Goal: Task Accomplishment & Management: Manage account settings

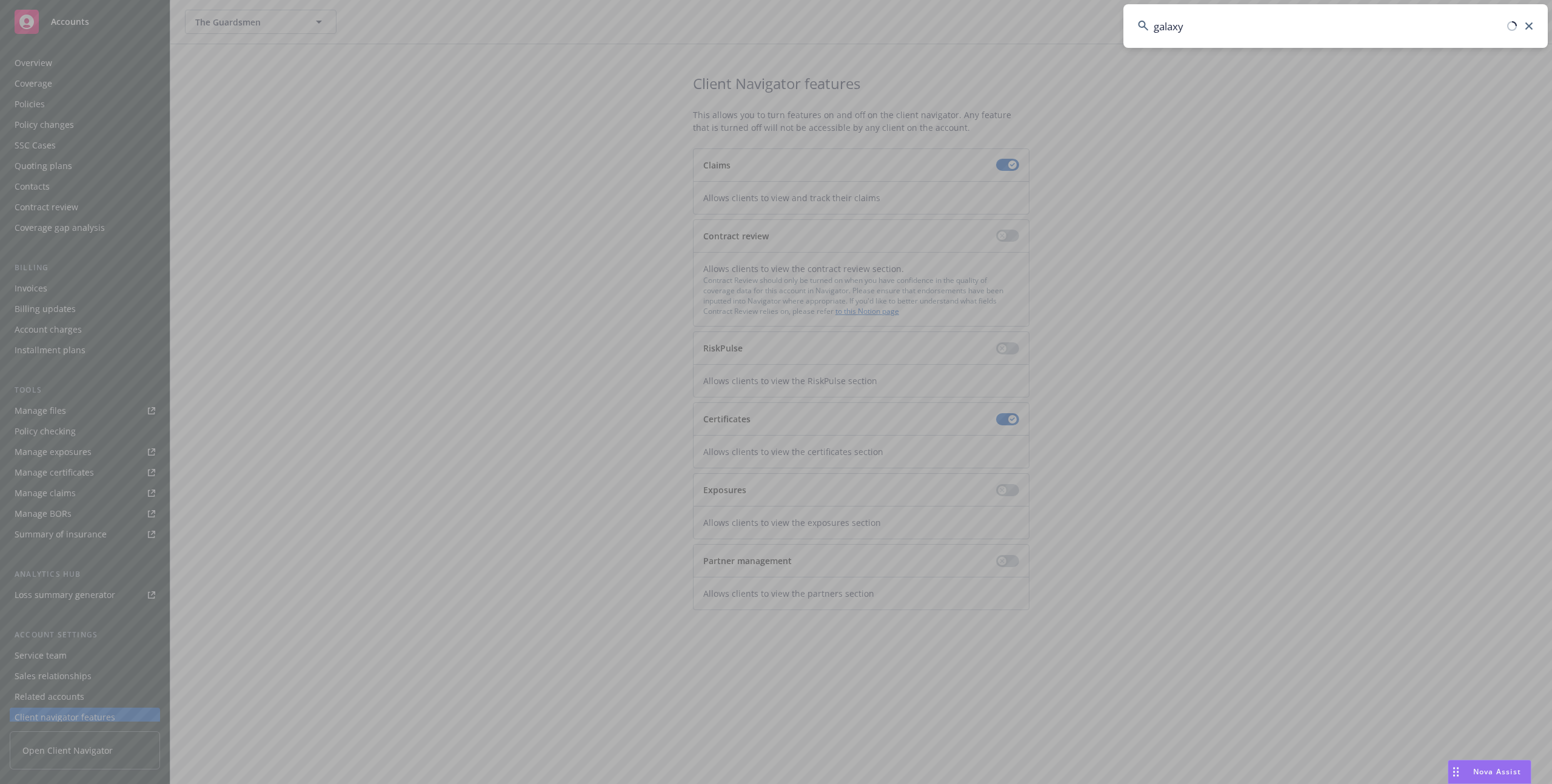
scroll to position [26, 0]
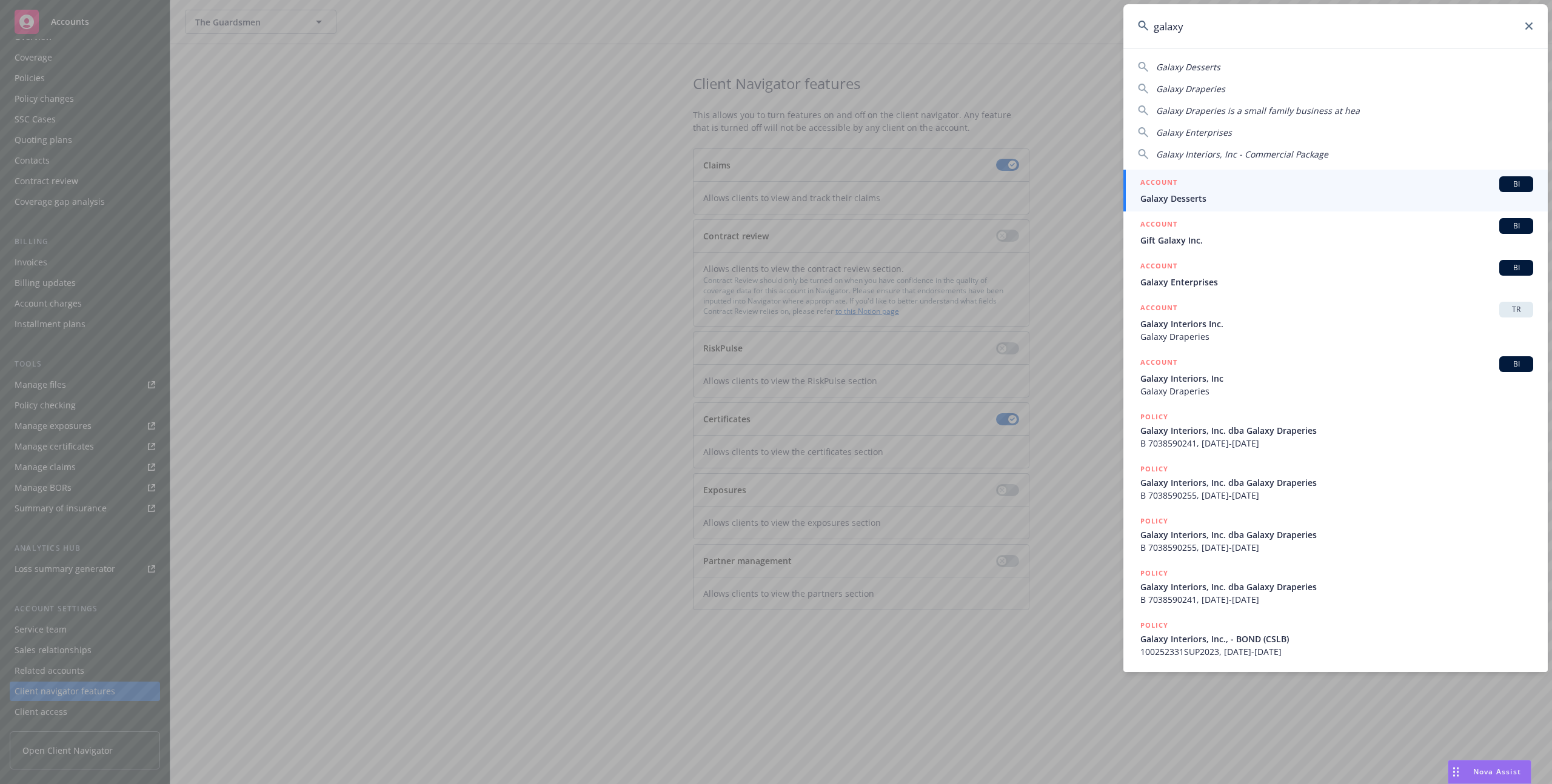
type input "galaxy"
click at [1167, 330] on span "Galaxy Draperies" at bounding box center [1336, 336] width 392 height 12
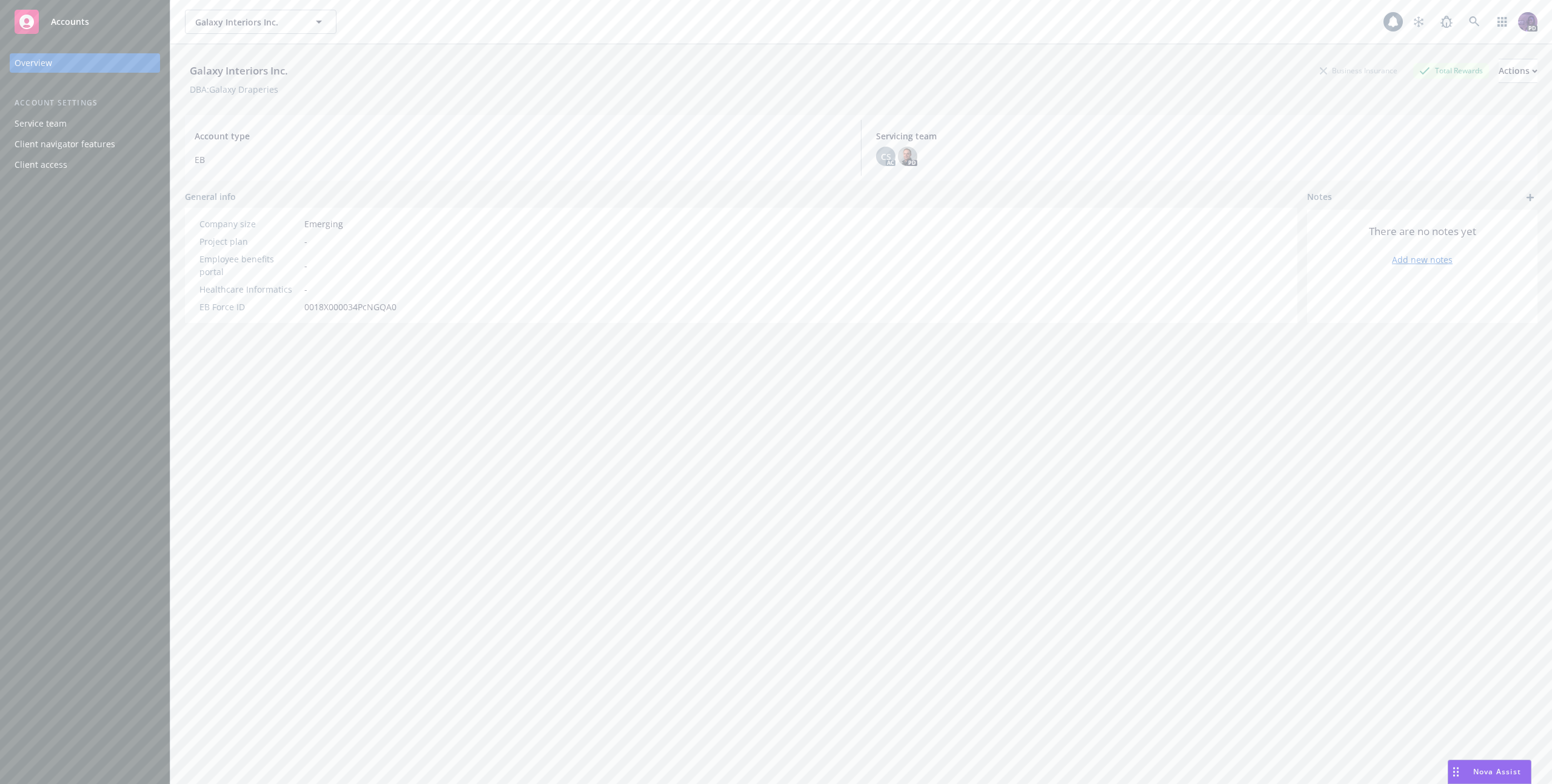
click at [585, 35] on div "Galaxy Interiors Inc. Galaxy Interiors Inc. PD" at bounding box center [861, 21] width 1382 height 44
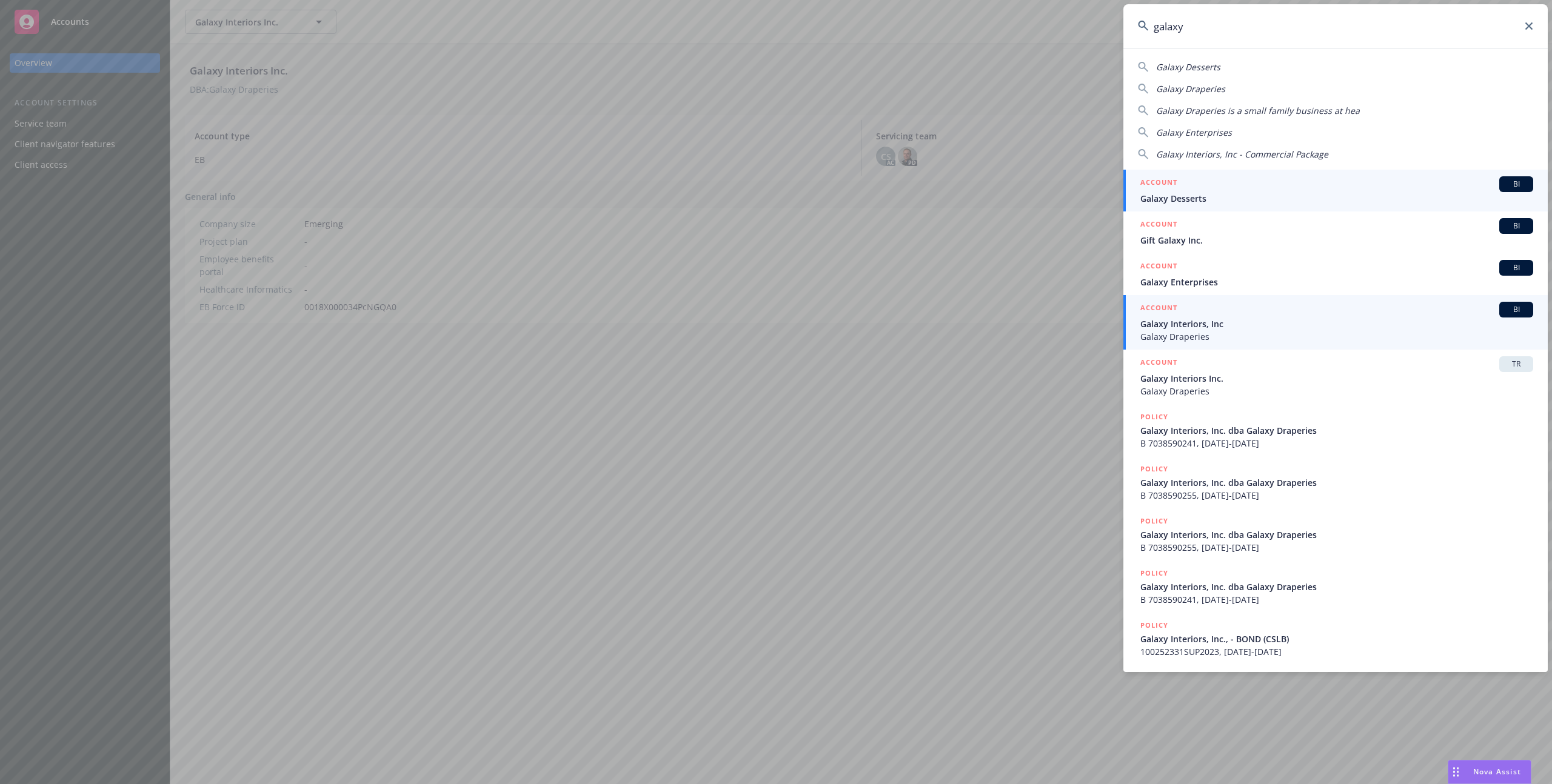
type input "galaxy"
click at [1218, 342] on span "Galaxy Draperies" at bounding box center [1336, 336] width 392 height 12
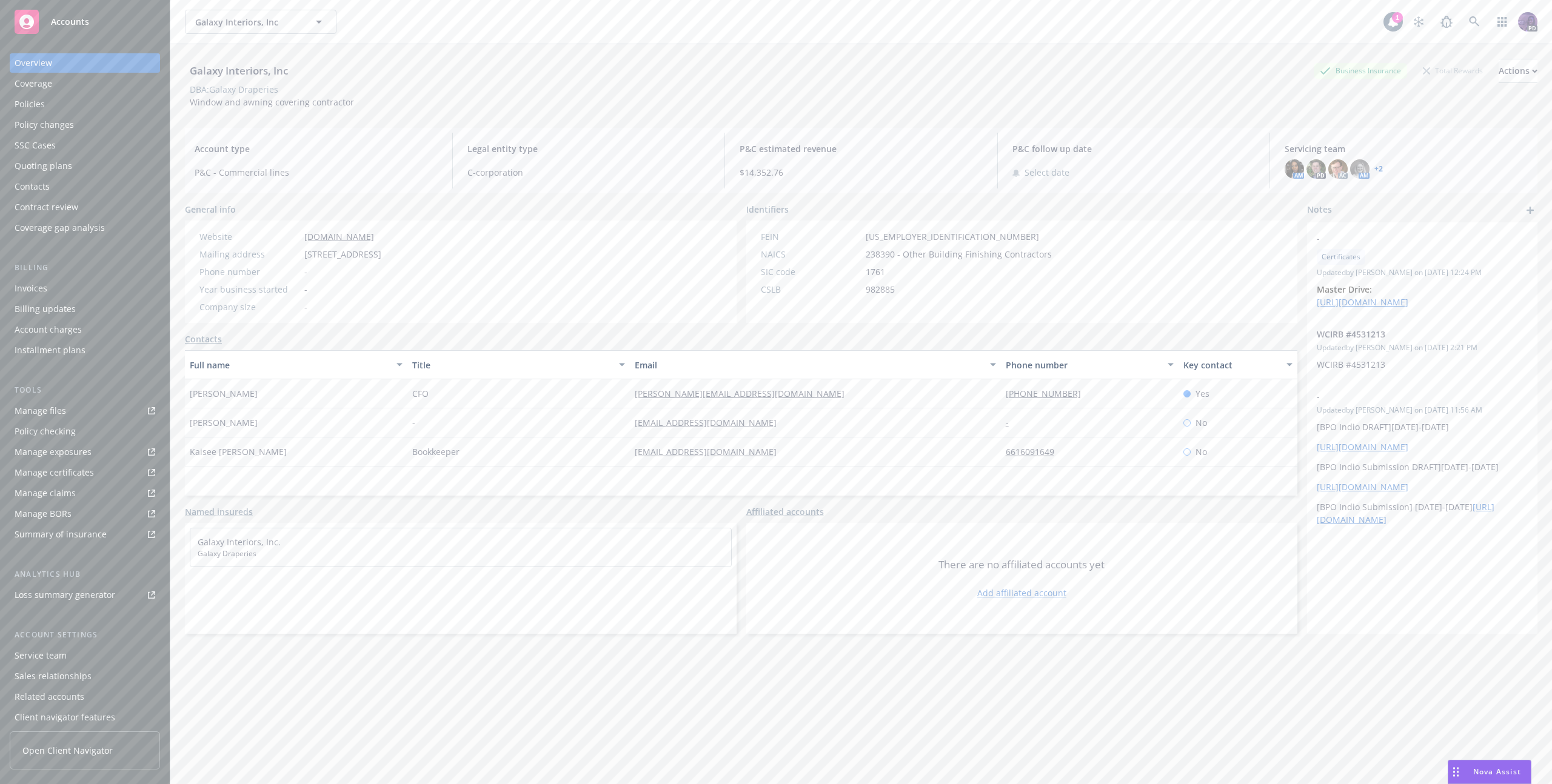
click at [84, 124] on div "Policy changes" at bounding box center [85, 125] width 141 height 20
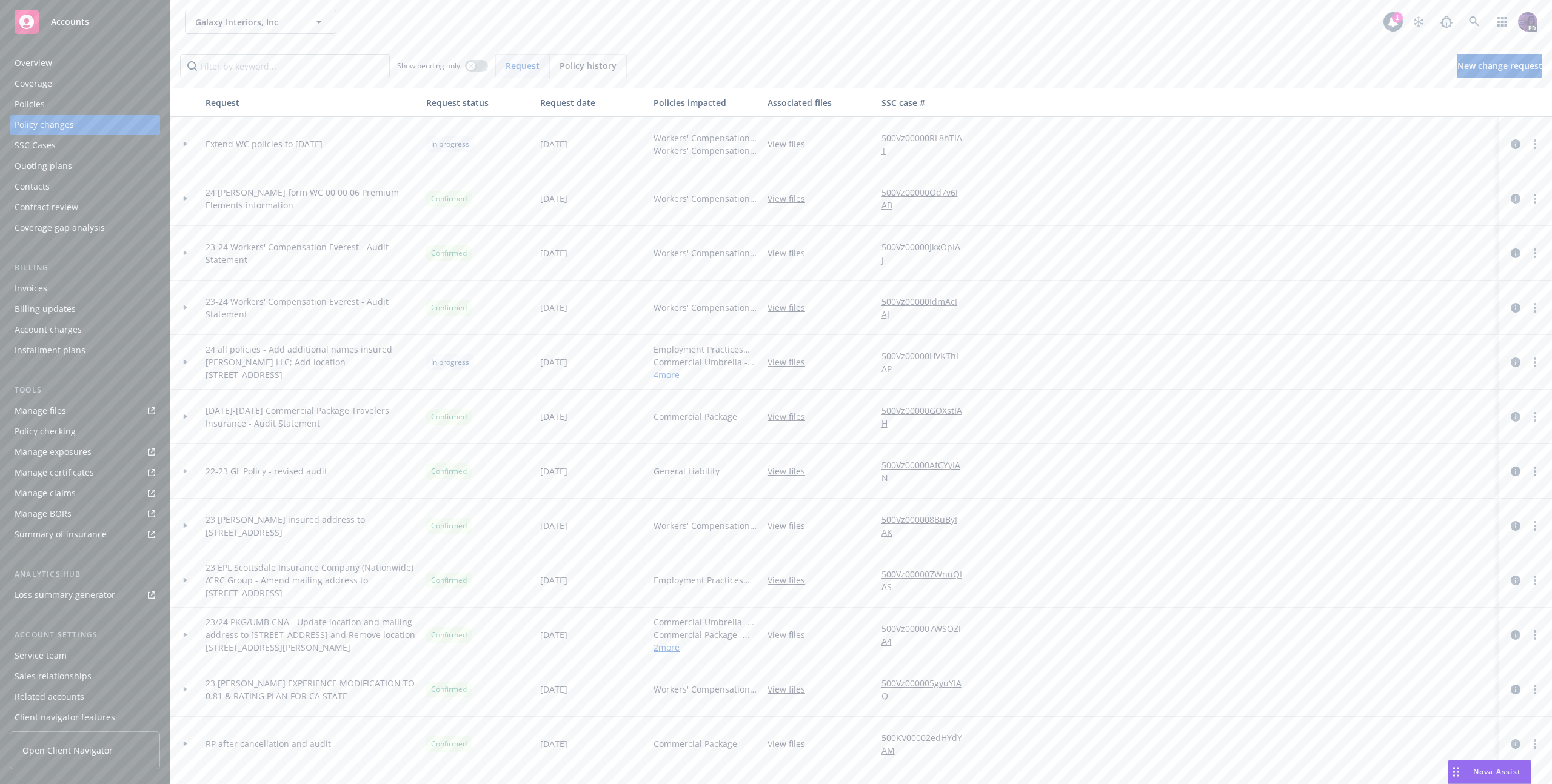
click at [189, 143] on div at bounding box center [185, 144] width 21 height 4
click at [1528, 144] on link "more" at bounding box center [1535, 144] width 14 height 14
click at [1496, 190] on link "Edit request summary" at bounding box center [1428, 193] width 208 height 24
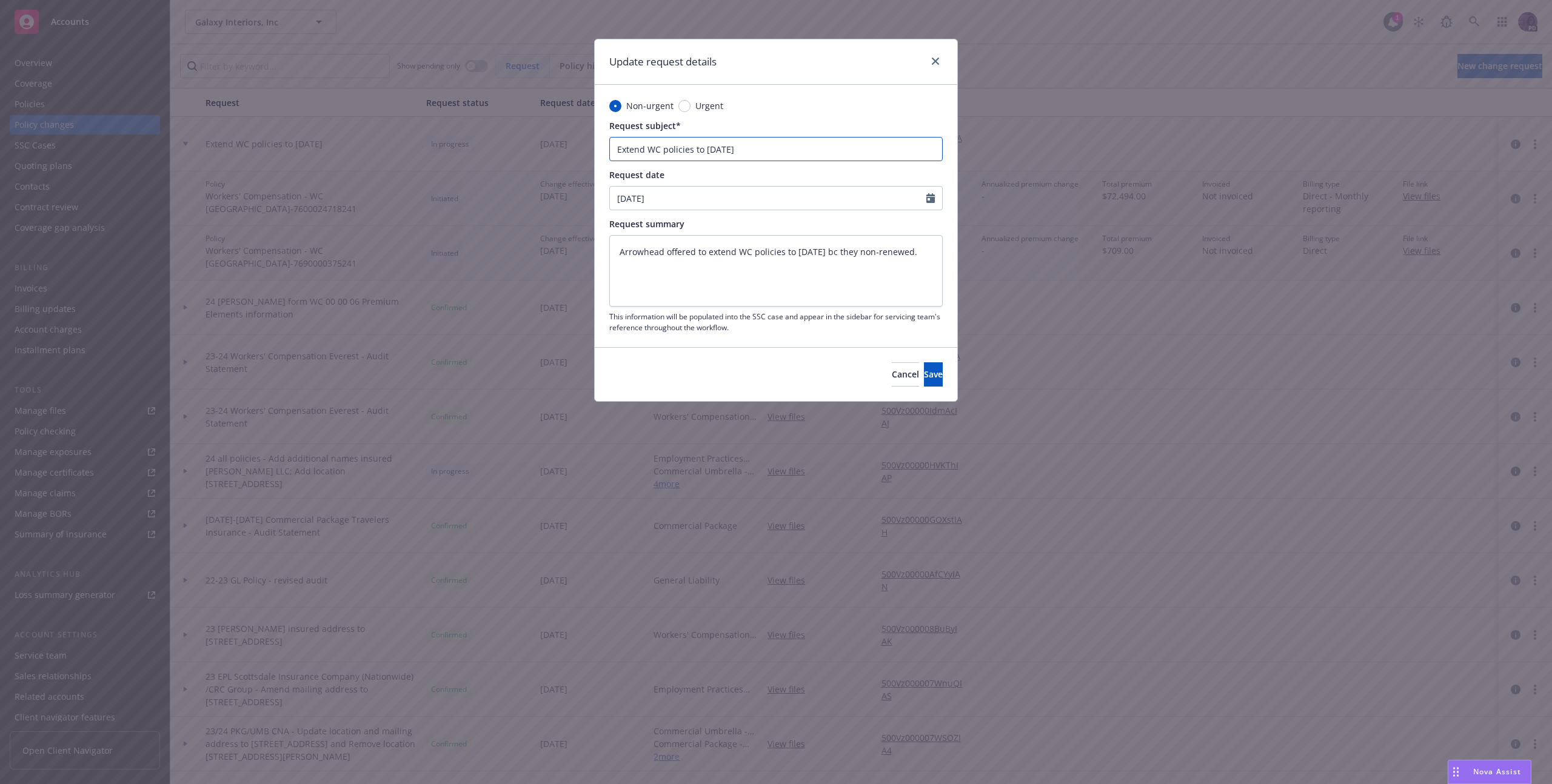
click at [784, 153] on input "Extend WC policies to [DATE]" at bounding box center [776, 149] width 334 height 24
type textarea "x"
type input "Extend WC policies to 11/1/2"
type textarea "x"
type input "Extend WC policies to 11/1/"
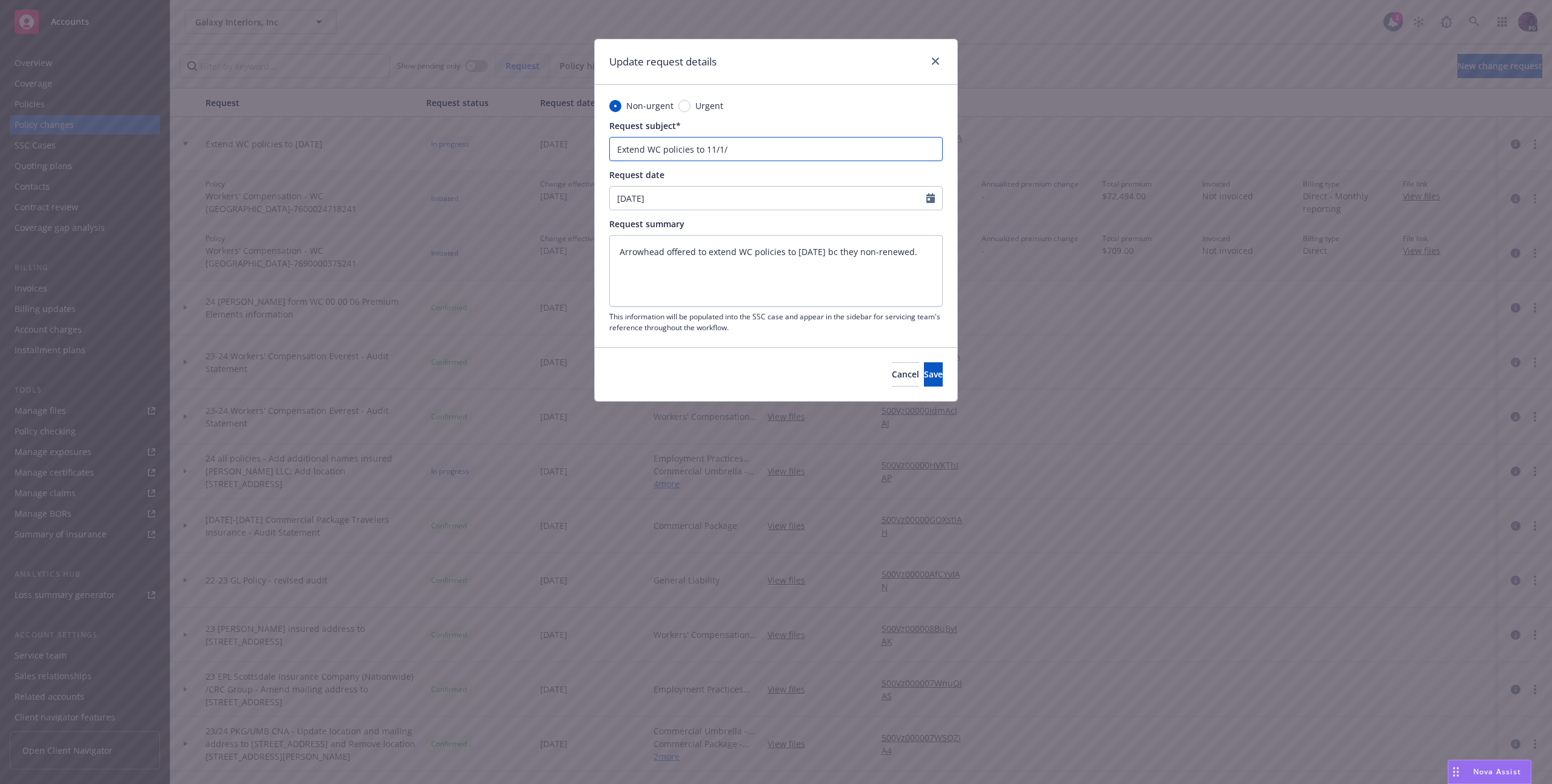
type textarea "x"
type input "Extend WC policies to 11/1"
type textarea "x"
type input "Extend WC policies to 11/"
type textarea "x"
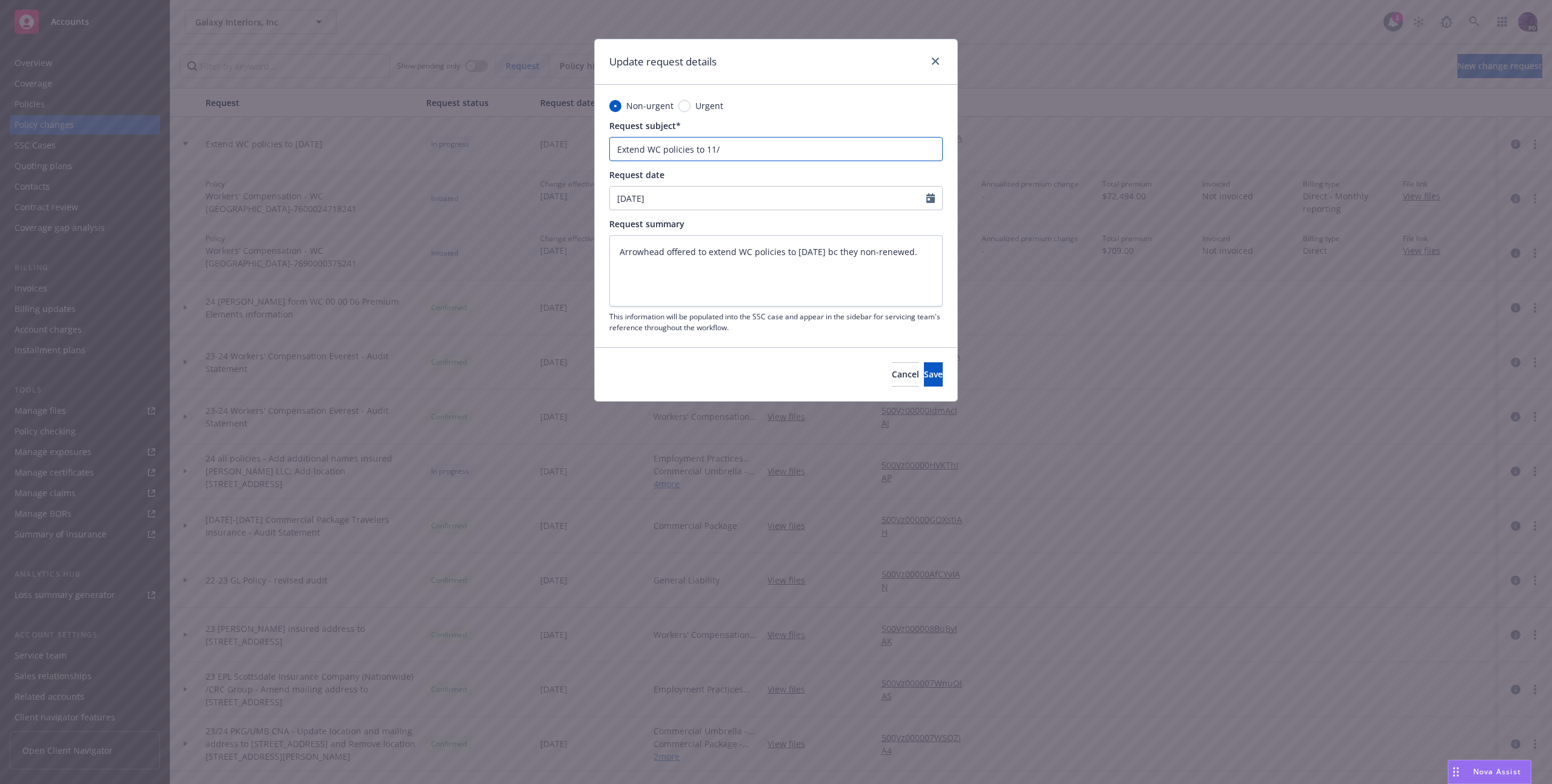
type input "Extend WC policies to 11"
type textarea "x"
type input "Extend WC policies to 1"
type textarea "x"
type input "Extend WC policies to"
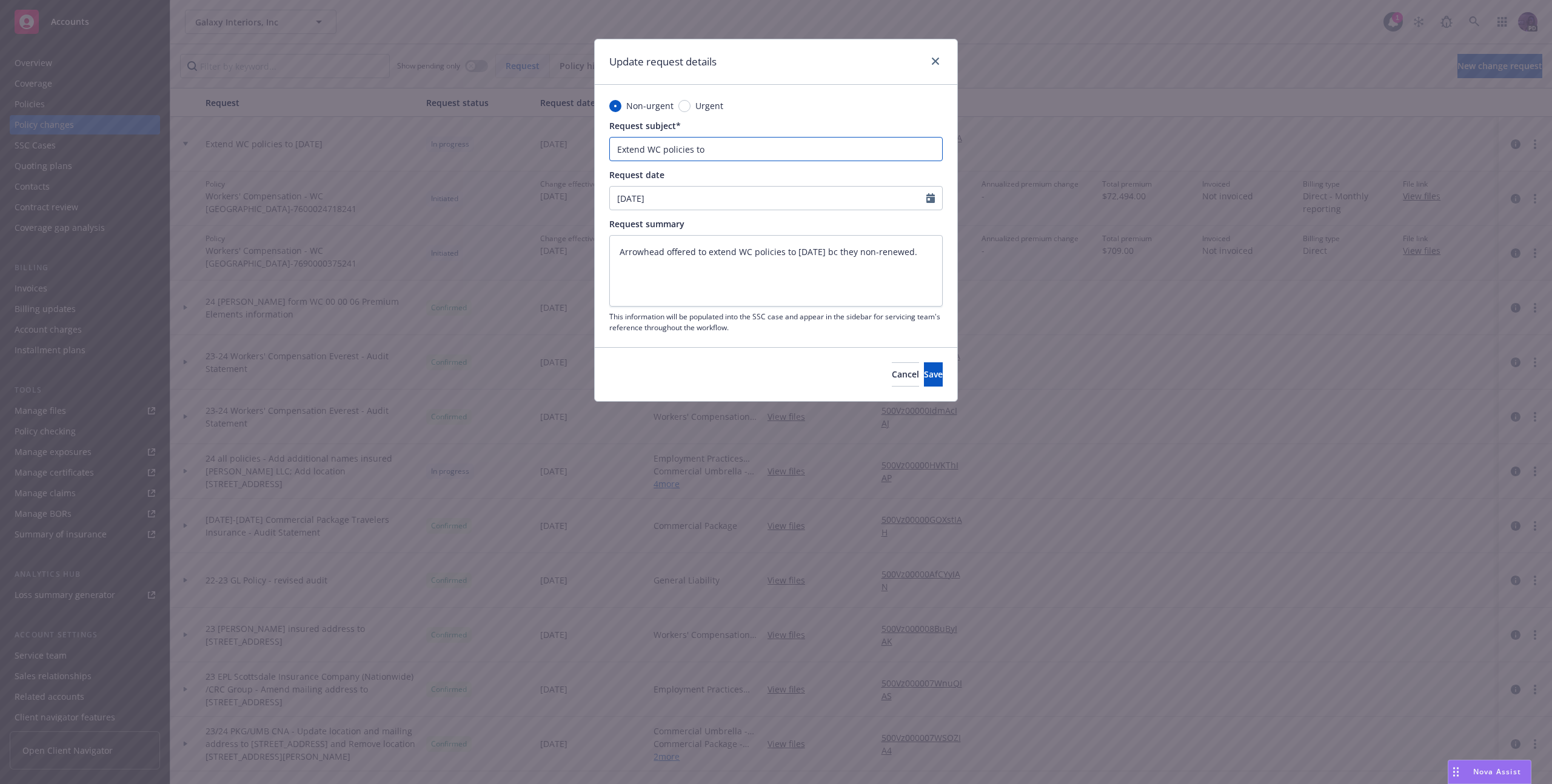
type textarea "x"
type input "Extend WC policies to 1"
type textarea "x"
type input "Extend WC policies to 10"
type textarea "x"
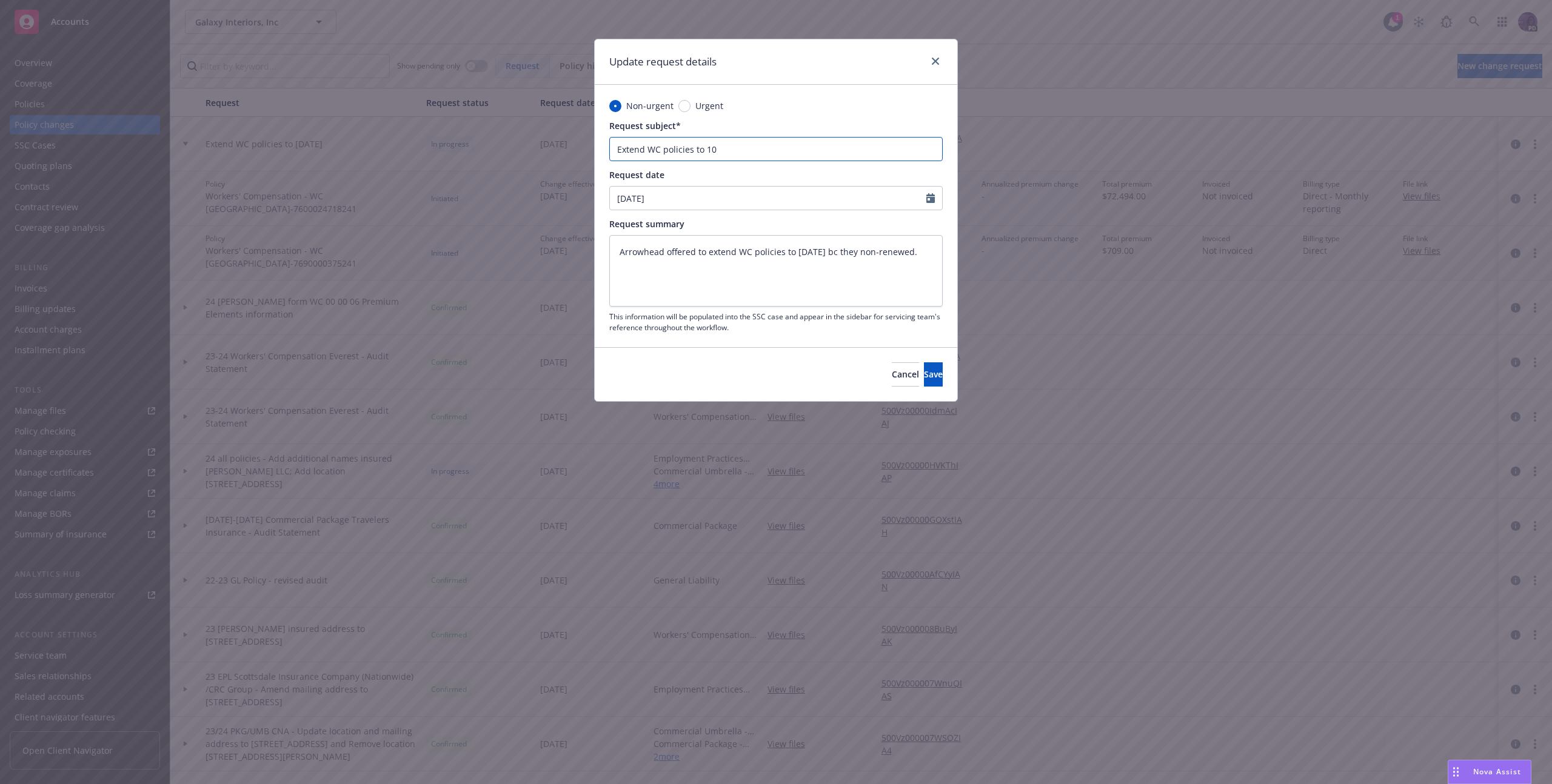
type input "Extend WC policies to 10/"
type textarea "x"
type input "Extend WC policies to 10/5"
type textarea "x"
type input "Extend WC policies to 10/5/"
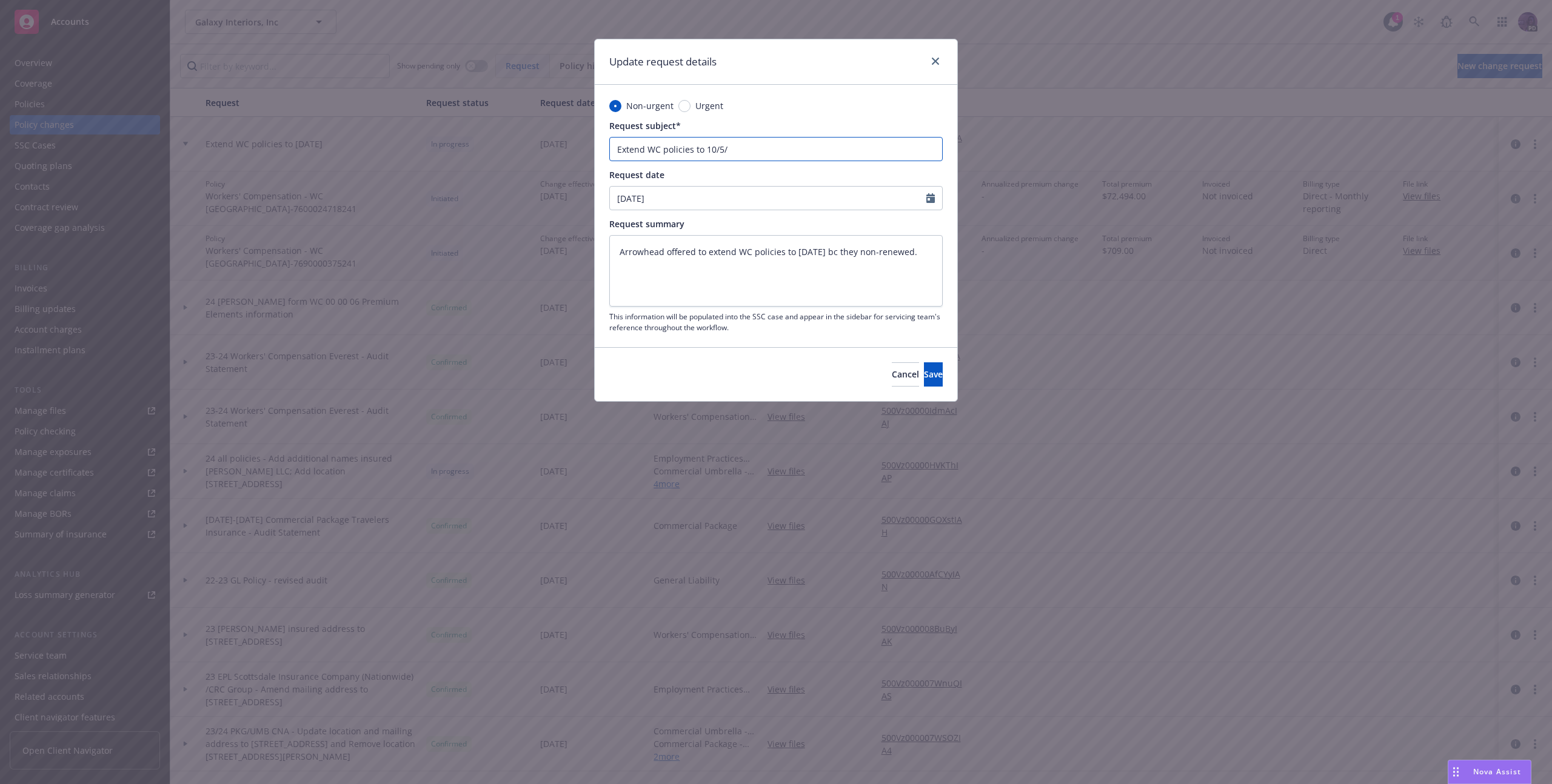
type textarea "x"
type input "Extend WC policies to 10/5/2"
type textarea "x"
type input "Extend WC policies to [DATE]"
type textarea "x"
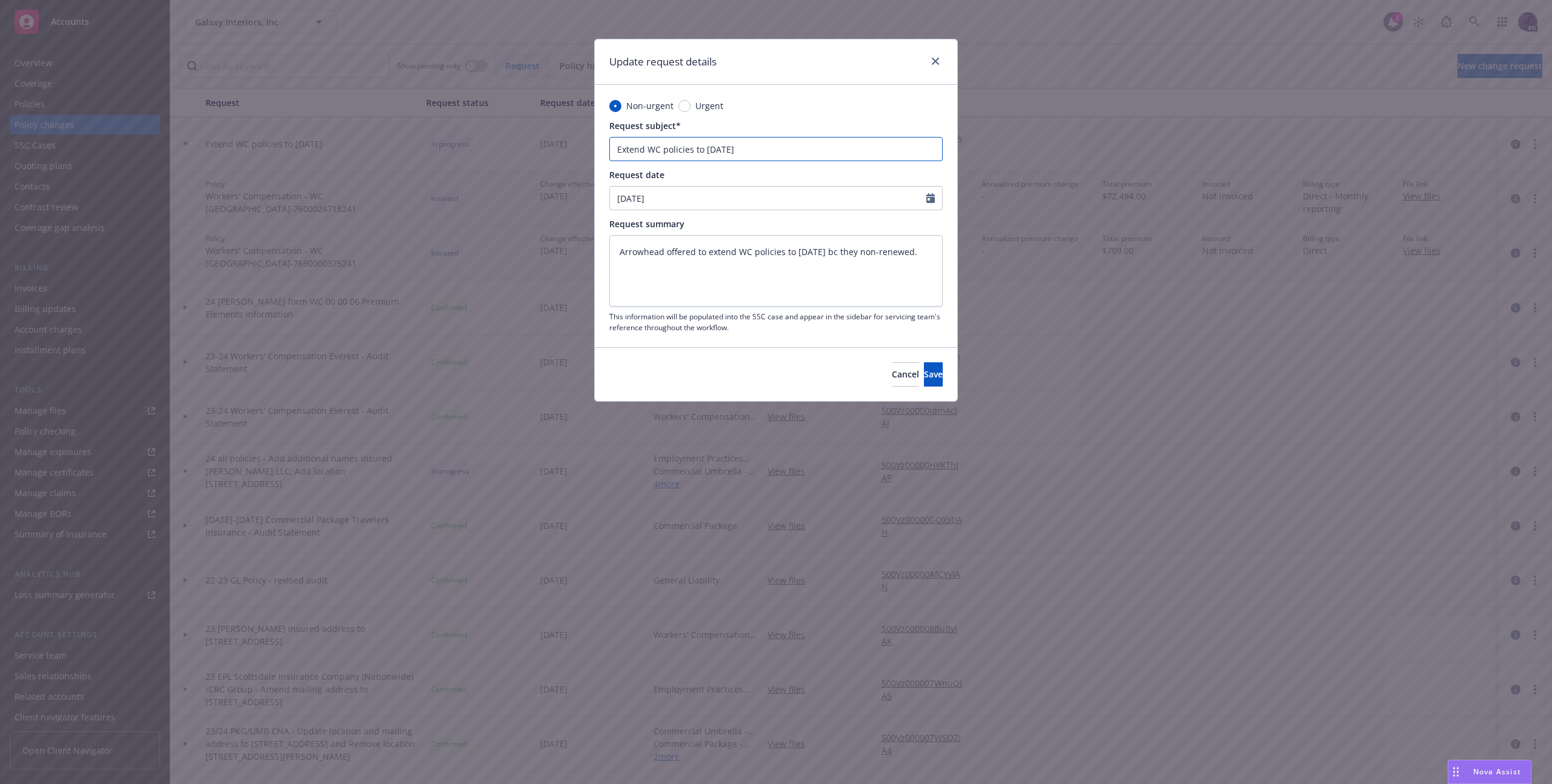
type input "Extend WC policies to 10/5/202"
type textarea "x"
type input "Extend WC policies to [DATE]"
click at [924, 379] on button "Save" at bounding box center [933, 374] width 19 height 24
type textarea "x"
